Goal: Task Accomplishment & Management: Complete application form

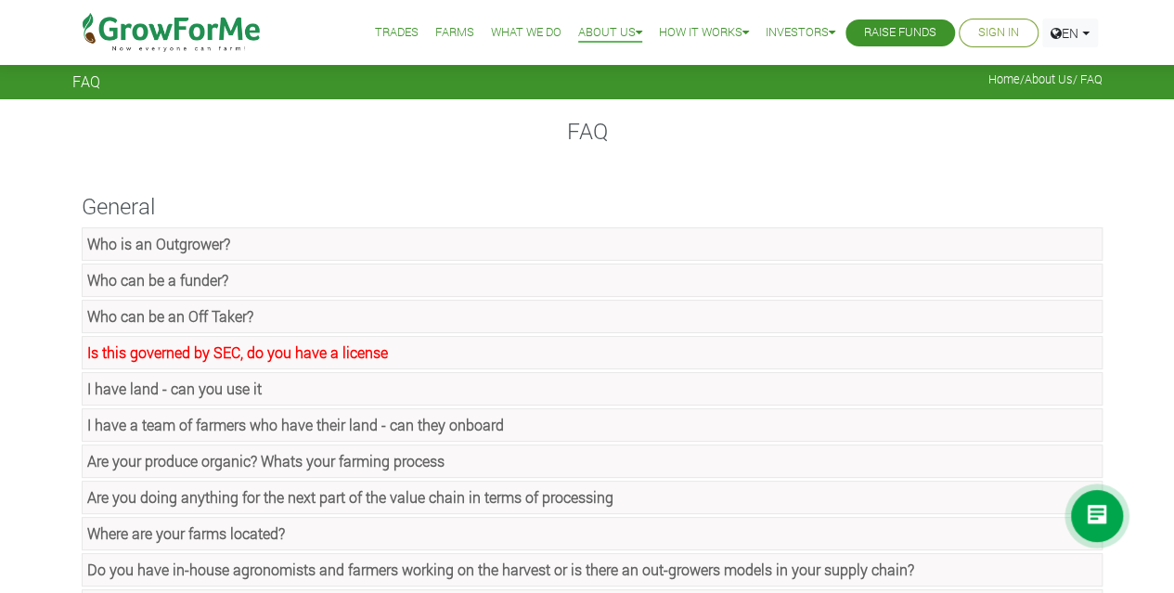
click at [254, 244] on link "Who is an Outgrower?" at bounding box center [592, 243] width 1021 height 33
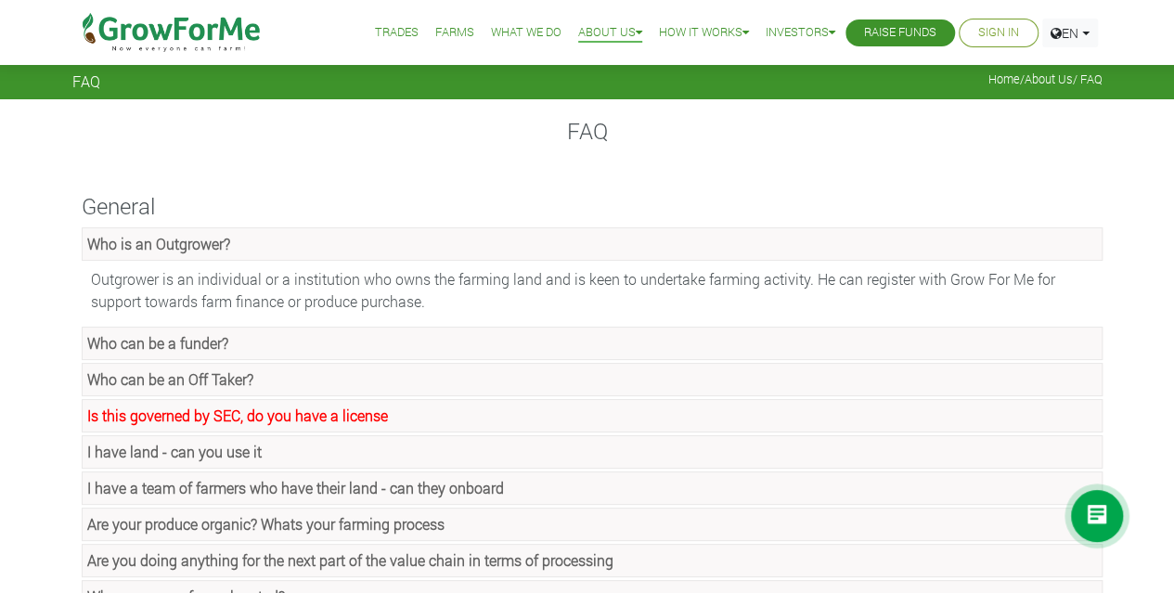
click at [225, 336] on strong "Who can be a funder?" at bounding box center [157, 342] width 141 height 19
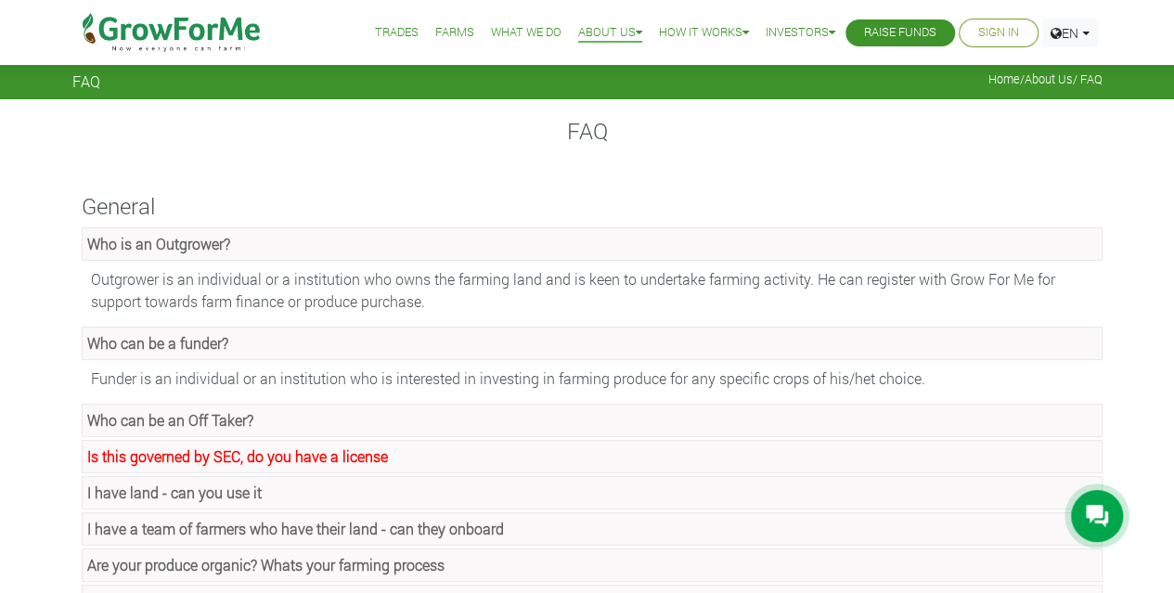
click at [1102, 504] on div at bounding box center [1097, 516] width 52 height 52
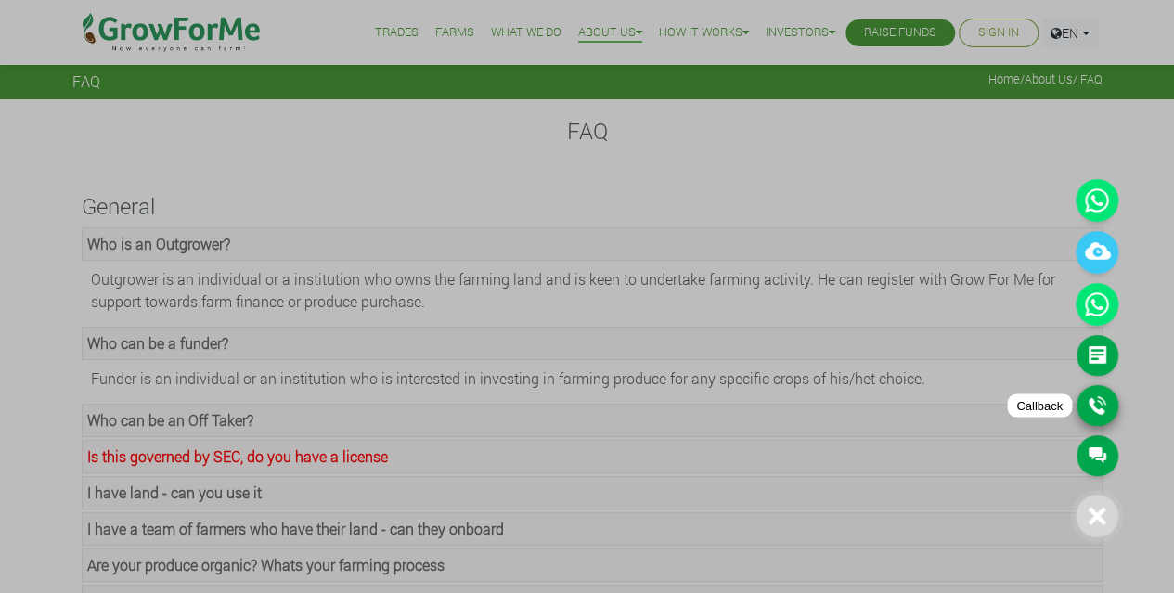
click at [1096, 405] on link "Callback" at bounding box center [1098, 405] width 42 height 41
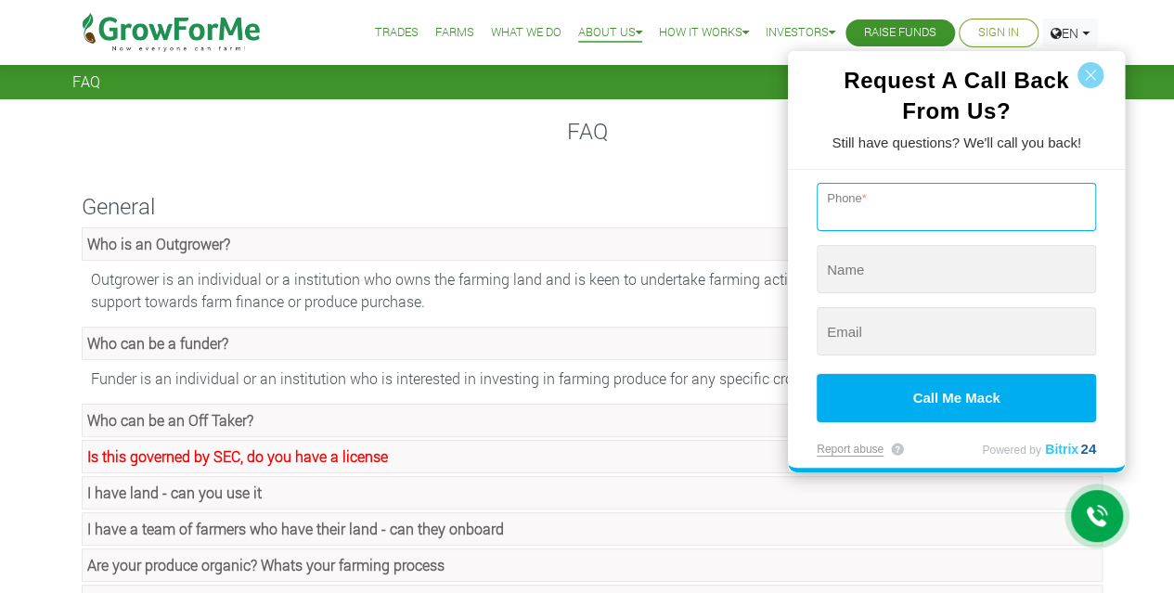
click at [904, 205] on input "tel" at bounding box center [956, 207] width 279 height 48
type input "+"
type input "+233 (273) 702-879"
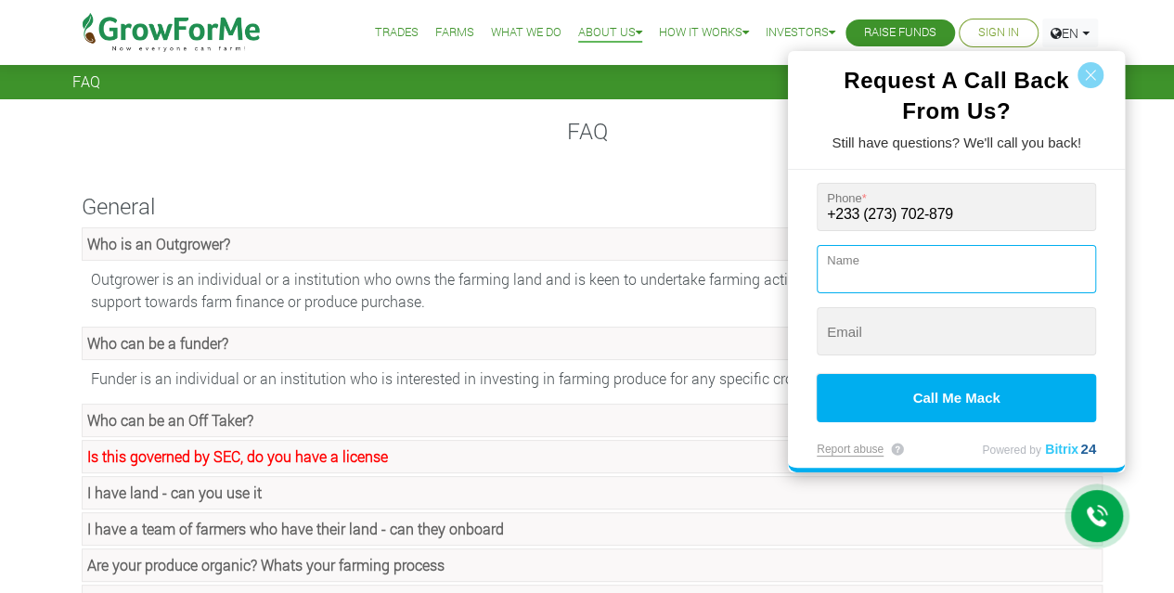
click at [902, 264] on input "string" at bounding box center [956, 269] width 279 height 48
type input "[PERSON_NAME]"
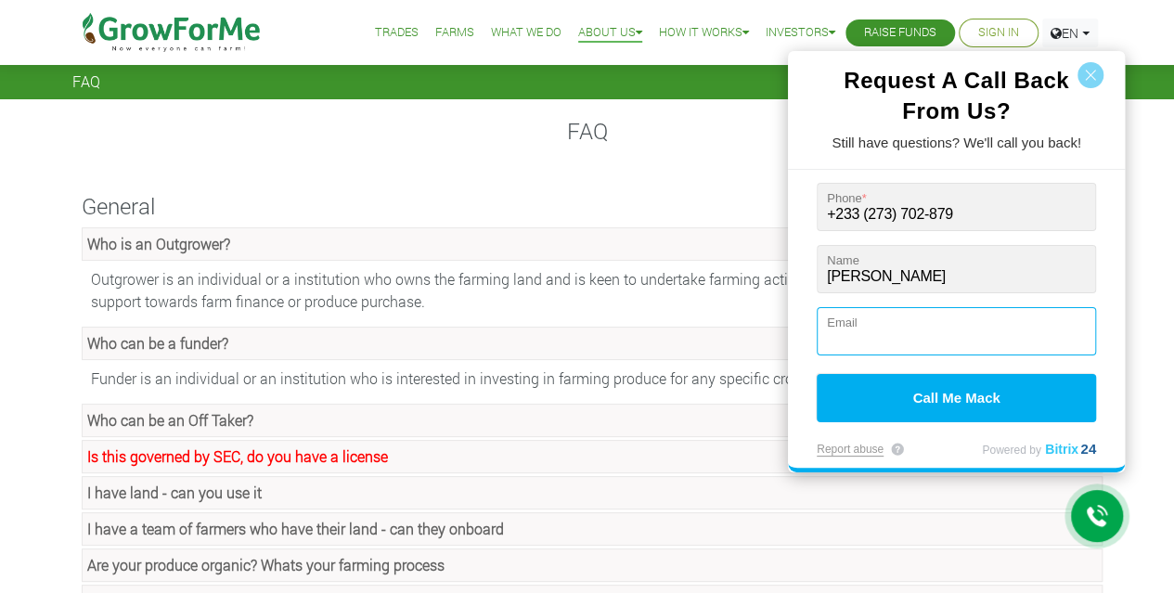
click at [867, 337] on input "string" at bounding box center [956, 331] width 279 height 48
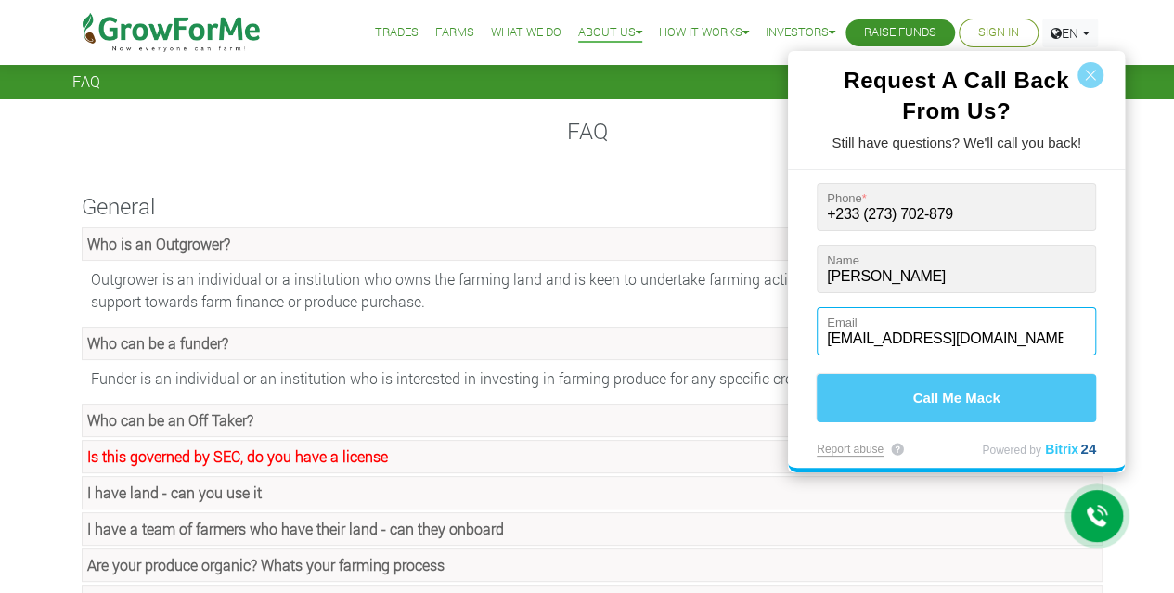
type input "[EMAIL_ADDRESS][DOMAIN_NAME]"
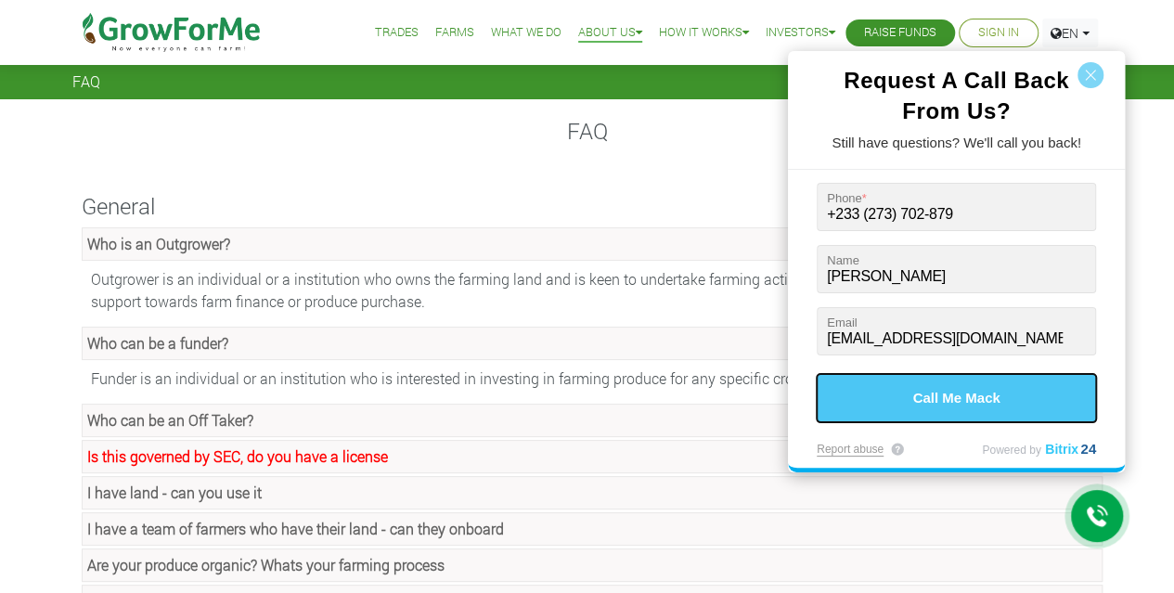
click at [937, 398] on button "Call Me Mack" at bounding box center [956, 398] width 279 height 48
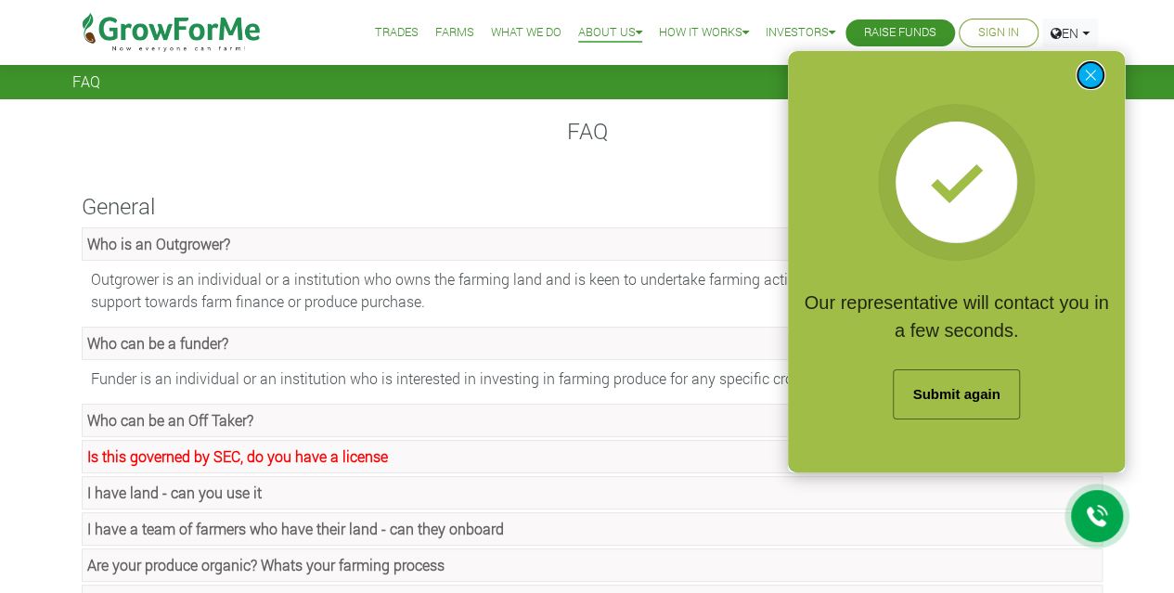
click at [1089, 66] on button "button" at bounding box center [1091, 75] width 26 height 26
